Goal: Task Accomplishment & Management: Use online tool/utility

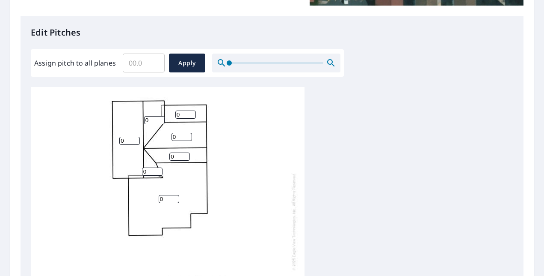
scroll to position [257, 0]
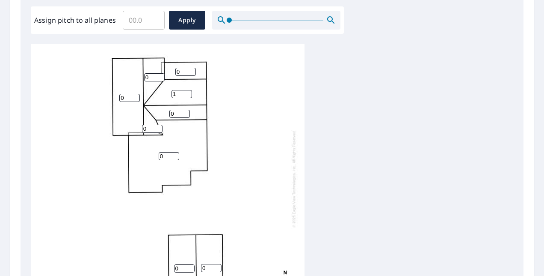
click at [187, 93] on input "1" at bounding box center [182, 94] width 21 height 8
click at [186, 93] on input "2" at bounding box center [182, 94] width 21 height 8
click at [186, 93] on input "3" at bounding box center [182, 94] width 21 height 8
click at [186, 93] on input "4" at bounding box center [182, 94] width 21 height 8
click at [186, 93] on input "5" at bounding box center [182, 94] width 21 height 8
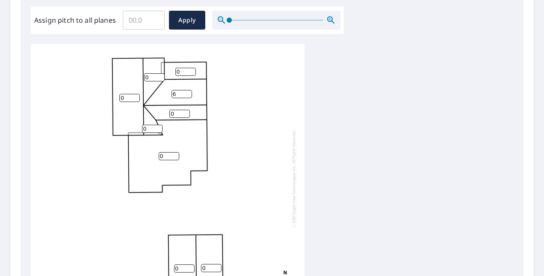
click at [186, 93] on input "6" at bounding box center [182, 94] width 21 height 8
click at [186, 93] on input "7" at bounding box center [182, 94] width 21 height 8
type input "8"
click at [186, 93] on input "8" at bounding box center [182, 94] width 21 height 8
click at [180, 110] on input "0" at bounding box center [179, 114] width 21 height 8
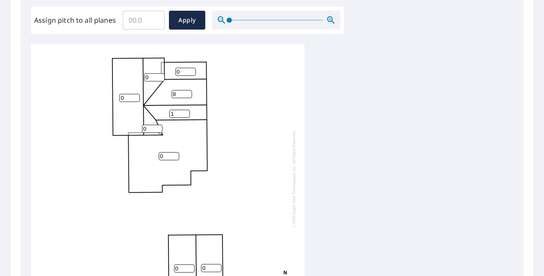
click at [184, 110] on input "1" at bounding box center [179, 114] width 21 height 8
click at [184, 110] on input "2" at bounding box center [179, 114] width 21 height 8
click at [184, 110] on input "3" at bounding box center [179, 114] width 21 height 8
click at [187, 111] on input "4" at bounding box center [179, 114] width 21 height 8
click at [187, 111] on input "5" at bounding box center [179, 114] width 21 height 8
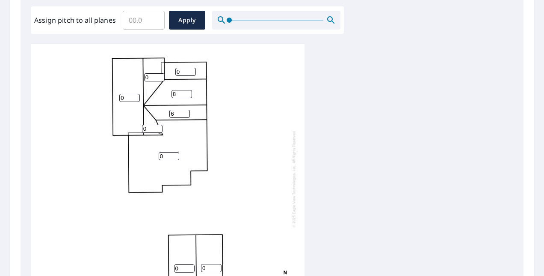
click at [187, 111] on input "6" at bounding box center [179, 114] width 21 height 8
click at [187, 111] on input "7" at bounding box center [179, 114] width 21 height 8
type input "8"
click at [187, 111] on input "8" at bounding box center [179, 114] width 21 height 8
click at [157, 128] on input "1" at bounding box center [152, 129] width 21 height 8
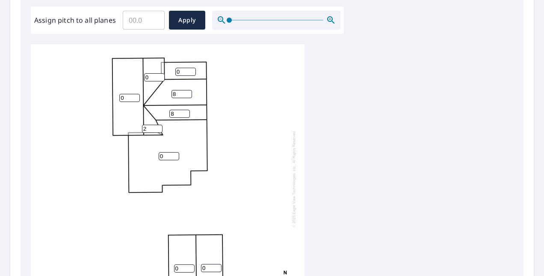
click at [157, 128] on input "2" at bounding box center [152, 129] width 21 height 8
click at [157, 128] on input "3" at bounding box center [152, 129] width 21 height 8
click at [157, 128] on input "4" at bounding box center [152, 129] width 21 height 8
click at [157, 128] on input "5" at bounding box center [152, 129] width 21 height 8
click at [157, 128] on input "6" at bounding box center [152, 129] width 21 height 8
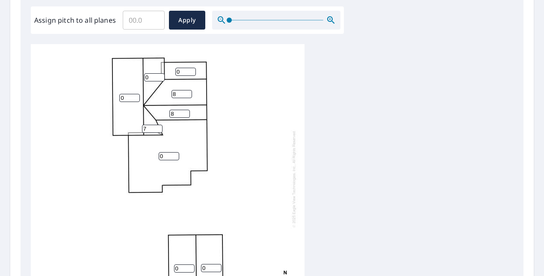
click at [157, 128] on input "7" at bounding box center [152, 129] width 21 height 8
type input "8"
click at [157, 128] on input "8" at bounding box center [152, 129] width 21 height 8
click at [134, 99] on input "0" at bounding box center [129, 98] width 21 height 8
click at [134, 97] on input "1" at bounding box center [129, 98] width 21 height 8
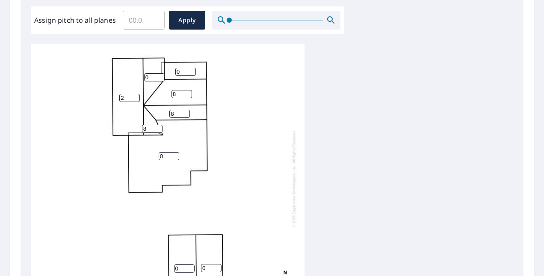
click at [134, 97] on input "2" at bounding box center [129, 98] width 21 height 8
click at [134, 96] on input "3" at bounding box center [129, 98] width 21 height 8
click at [134, 96] on input "4" at bounding box center [129, 98] width 21 height 8
click at [134, 96] on input "5" at bounding box center [129, 98] width 21 height 8
click at [134, 96] on input "6" at bounding box center [129, 98] width 21 height 8
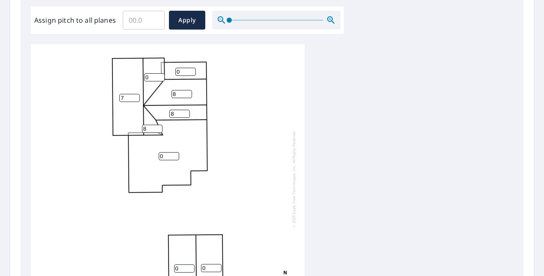
click at [134, 96] on input "7" at bounding box center [129, 98] width 21 height 8
type input "8"
click at [134, 96] on input "8" at bounding box center [129, 98] width 21 height 8
click at [155, 76] on input "0" at bounding box center [154, 77] width 21 height 8
click at [161, 75] on input "1" at bounding box center [154, 77] width 21 height 8
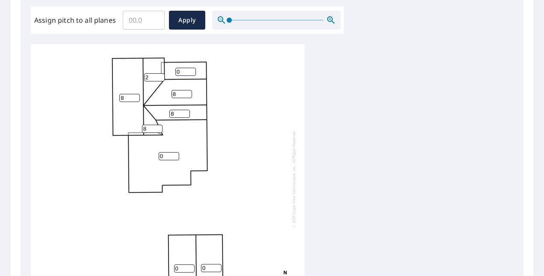
click at [161, 75] on input "2" at bounding box center [154, 77] width 21 height 8
click at [161, 75] on input "3" at bounding box center [154, 77] width 21 height 8
click at [161, 75] on input "4" at bounding box center [154, 77] width 21 height 8
click at [161, 75] on input "5" at bounding box center [154, 77] width 21 height 8
click at [161, 75] on input "6" at bounding box center [154, 77] width 21 height 8
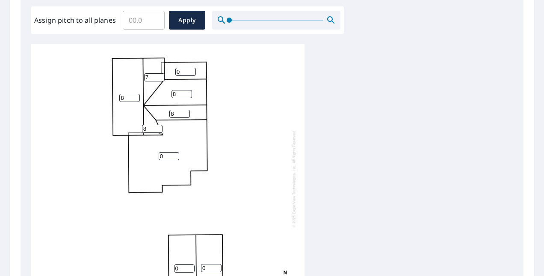
click at [161, 75] on input "7" at bounding box center [154, 77] width 21 height 8
type input "8"
click at [161, 75] on input "8" at bounding box center [154, 77] width 21 height 8
click at [180, 73] on input "0" at bounding box center [185, 72] width 21 height 8
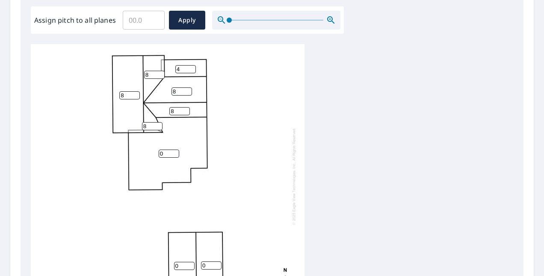
type input "4"
click at [186, 262] on input "0" at bounding box center [184, 266] width 21 height 8
type input "4"
click at [212, 261] on input "0" at bounding box center [211, 265] width 21 height 8
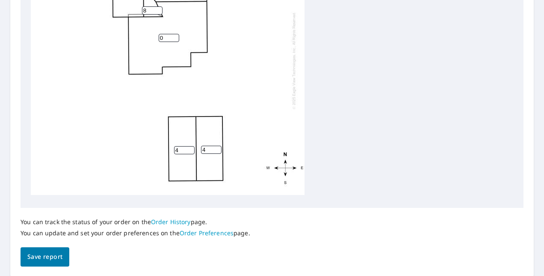
scroll to position [385, 0]
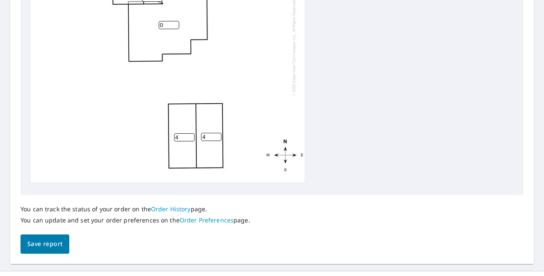
type input "4"
click at [40, 247] on span "Save report" at bounding box center [44, 243] width 35 height 11
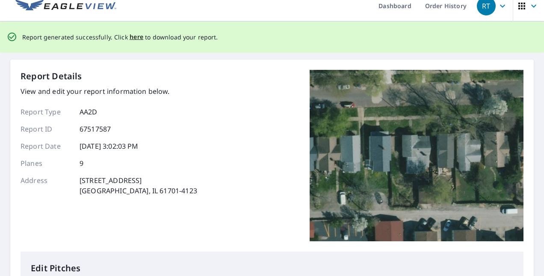
scroll to position [0, 0]
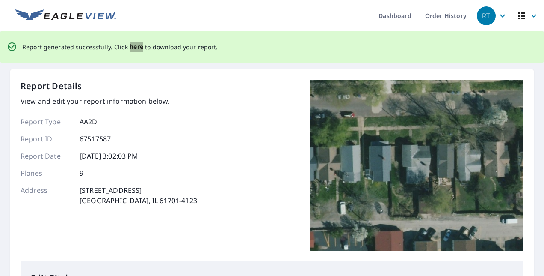
click at [136, 48] on span "here" at bounding box center [137, 47] width 14 height 11
